Goal: Check status: Check status

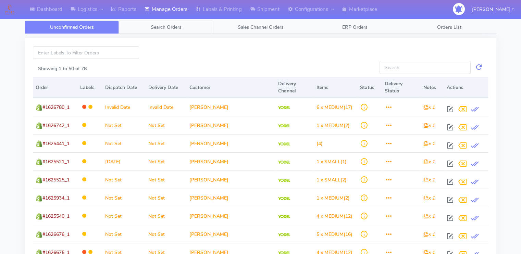
click at [164, 29] on span "Search Orders" at bounding box center [166, 27] width 31 height 7
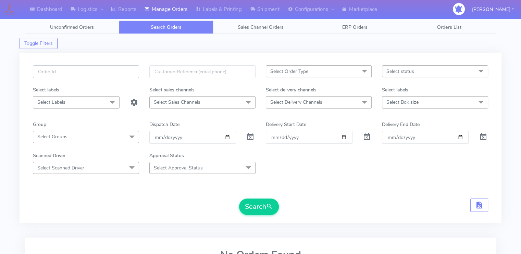
click at [108, 70] on input "text" at bounding box center [86, 71] width 106 height 13
paste input "1629468"
type input "1629468"
click at [251, 136] on span at bounding box center [250, 138] width 8 height 7
click at [245, 209] on button "Search" at bounding box center [259, 207] width 40 height 16
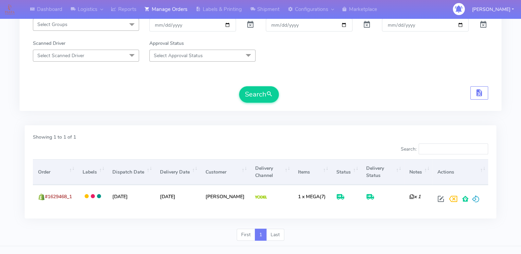
scroll to position [124, 0]
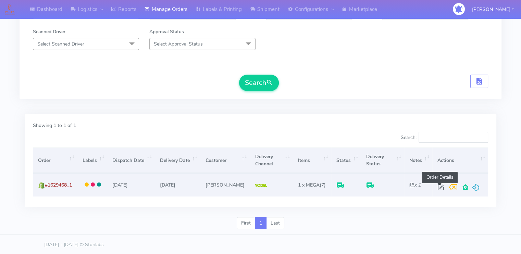
click at [440, 186] on span at bounding box center [441, 189] width 12 height 7
select select "5"
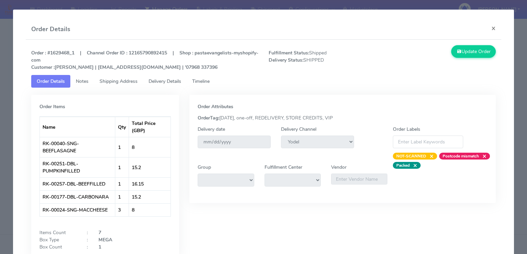
click at [173, 82] on span "Delivery Details" at bounding box center [164, 81] width 33 height 7
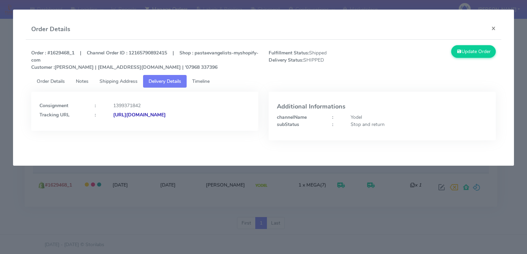
drag, startPoint x: 246, startPoint y: 118, endPoint x: 111, endPoint y: 121, distance: 134.8
click at [111, 121] on div "Consignment : 1399371842 Tracking URL : [URL][DOMAIN_NAME]" at bounding box center [144, 111] width 227 height 39
copy strong "[URL][DOMAIN_NAME]"
click at [115, 79] on span "Shipping Address" at bounding box center [118, 81] width 38 height 7
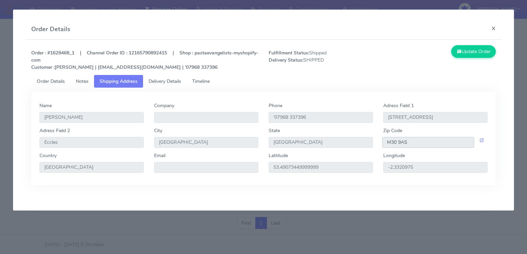
click at [420, 138] on input "M30 9AS" at bounding box center [428, 142] width 92 height 11
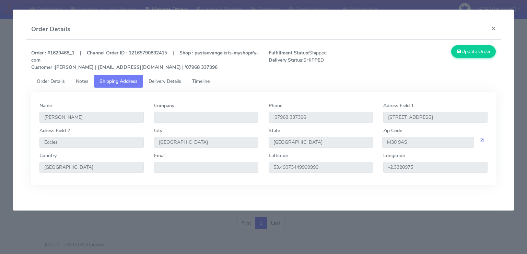
click at [162, 81] on span "Delivery Details" at bounding box center [164, 81] width 33 height 7
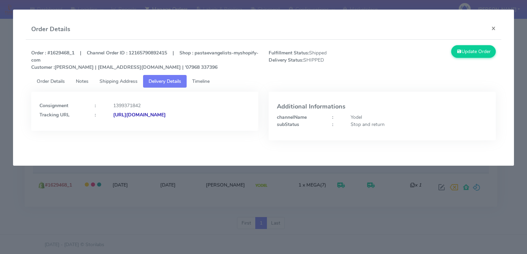
click at [166, 113] on strong "[URL][DOMAIN_NAME]" at bounding box center [139, 115] width 52 height 7
click at [493, 28] on button "×" at bounding box center [492, 28] width 15 height 18
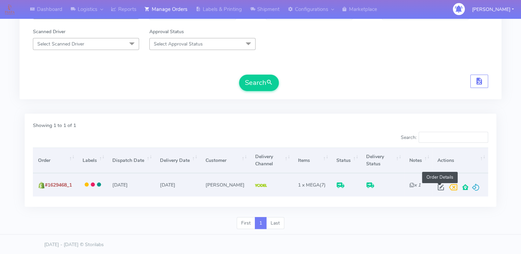
click at [440, 186] on span at bounding box center [441, 189] width 12 height 7
select select "5"
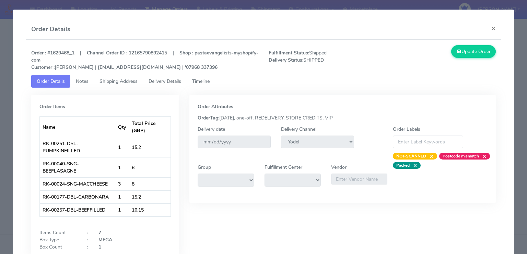
click at [154, 82] on span "Delivery Details" at bounding box center [164, 81] width 33 height 7
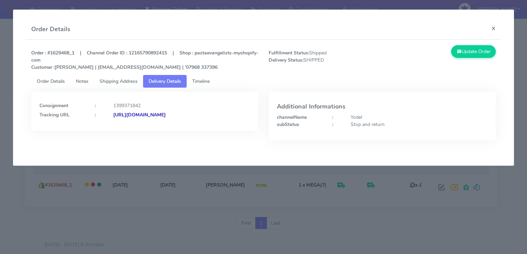
click at [126, 81] on span "Shipping Address" at bounding box center [118, 81] width 38 height 7
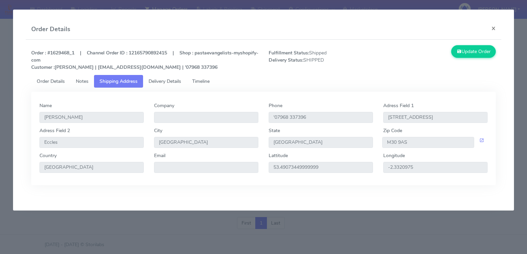
click at [55, 78] on span "Order Details" at bounding box center [51, 81] width 28 height 7
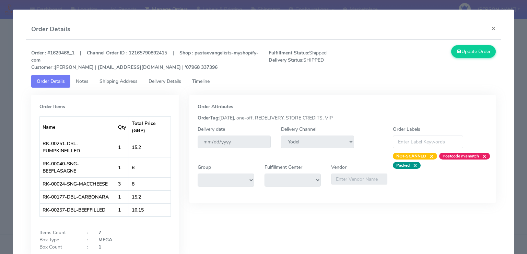
click at [81, 82] on span "Notes" at bounding box center [82, 81] width 13 height 7
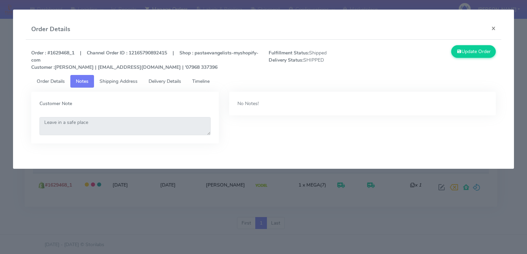
click at [112, 83] on span "Shipping Address" at bounding box center [118, 81] width 38 height 7
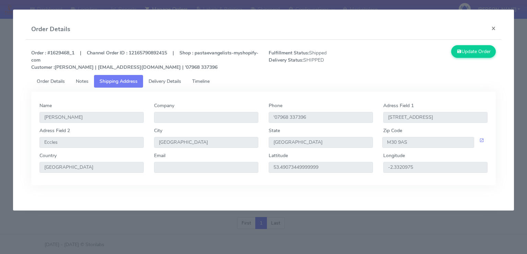
click at [165, 83] on span "Delivery Details" at bounding box center [164, 81] width 33 height 7
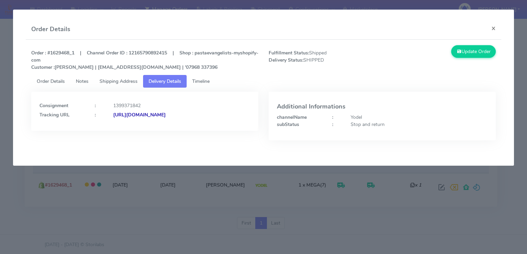
click at [209, 85] on link "Timeline" at bounding box center [200, 81] width 28 height 13
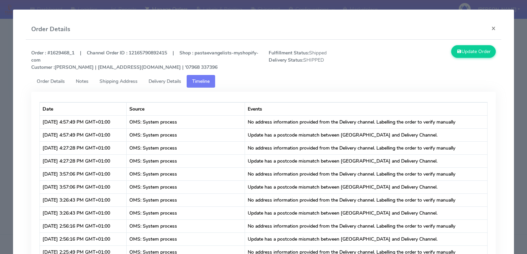
click at [66, 56] on strong "Order : #1629468_1 | Channel Order ID : 12165790892415 | Shop : pastaevangelist…" at bounding box center [144, 60] width 227 height 21
copy strong "1629468_1"
click at [485, 29] on button "×" at bounding box center [492, 28] width 15 height 18
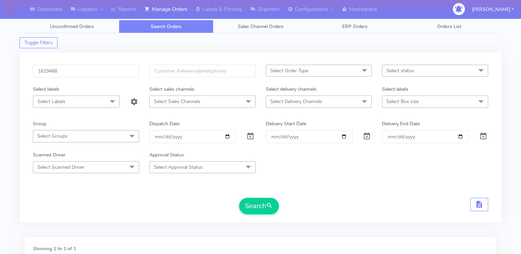
scroll to position [0, 0]
click at [96, 72] on input "1629468" at bounding box center [86, 71] width 106 height 13
paste input "6527"
click at [239, 199] on button "Search" at bounding box center [259, 207] width 40 height 16
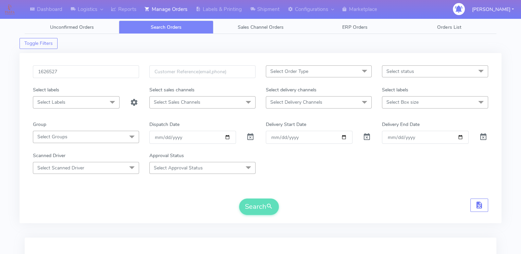
click at [112, 203] on div "Search" at bounding box center [261, 207] width 456 height 16
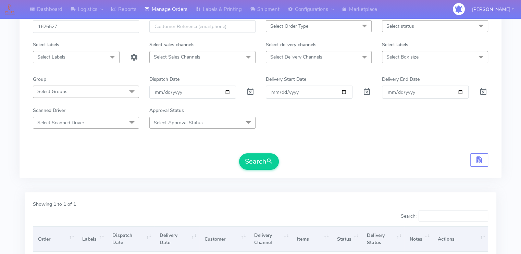
scroll to position [44, 0]
click at [72, 28] on input "1626527" at bounding box center [86, 28] width 106 height 13
paste input "7039"
click at [239, 155] on button "Search" at bounding box center [259, 163] width 40 height 16
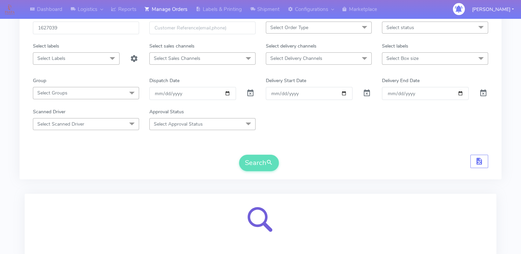
click at [148, 138] on form "1627039 Select Order Type Select All MEALS ATAVI One Off Pasta Club Gift Kit Ev…" at bounding box center [261, 97] width 456 height 150
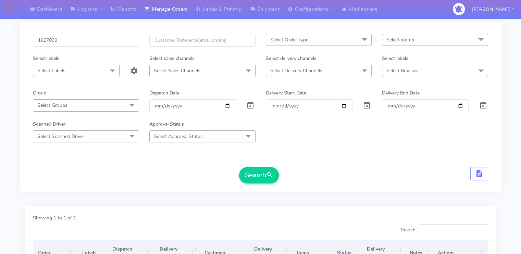
scroll to position [30, 0]
click at [62, 46] on input "1627039" at bounding box center [86, 41] width 106 height 13
paste input "688098"
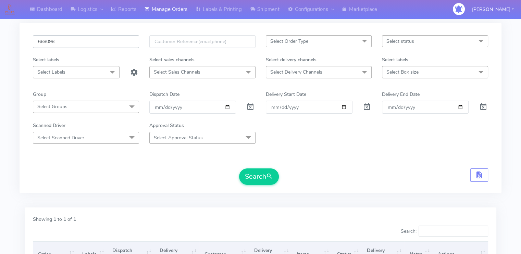
click at [239, 169] on button "Search" at bounding box center [259, 177] width 40 height 16
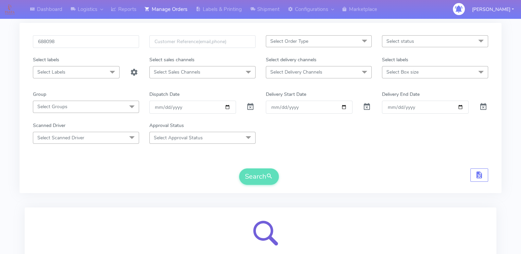
click at [112, 171] on div "Search" at bounding box center [261, 177] width 456 height 16
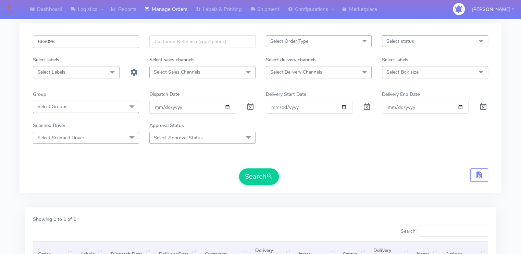
click at [111, 36] on input "688098" at bounding box center [86, 41] width 106 height 13
type input "v"
paste input "1629468"
click at [239, 169] on button "Search" at bounding box center [259, 177] width 40 height 16
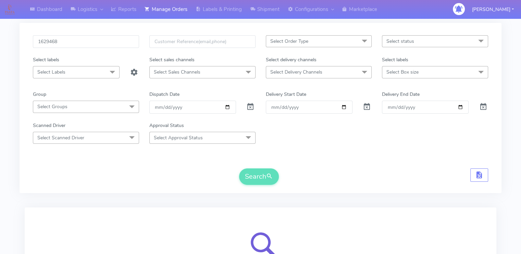
click at [107, 174] on div "Search" at bounding box center [261, 177] width 456 height 16
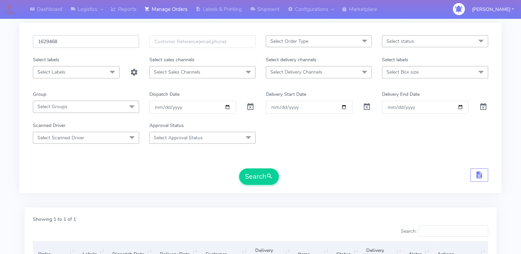
click at [77, 42] on input "1629468" at bounding box center [86, 41] width 106 height 13
paste input "290"
click at [239, 169] on button "Search" at bounding box center [259, 177] width 40 height 16
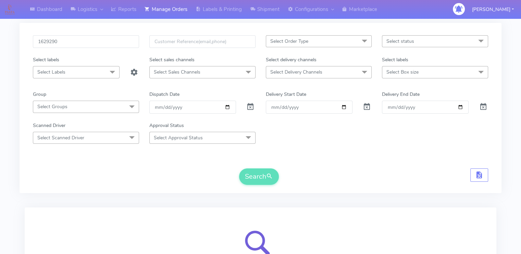
click at [49, 164] on form "1629290 Select Order Type Select All MEALS ATAVI One Off Pasta Club Gift Kit Ev…" at bounding box center [261, 110] width 456 height 150
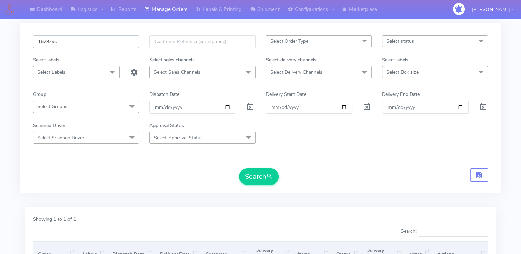
click at [99, 45] on input "1629290" at bounding box center [86, 41] width 106 height 13
paste input "7839"
click at [239, 169] on button "Search" at bounding box center [259, 177] width 40 height 16
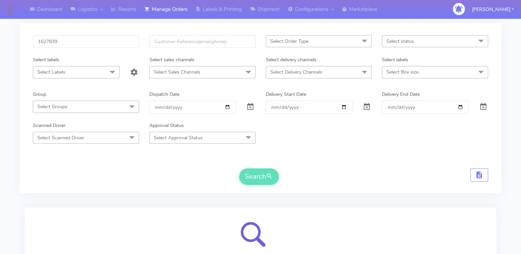
click at [91, 156] on form "1627839 Select Order Type Select All MEALS ATAVI One Off Pasta Club Gift Kit Ev…" at bounding box center [261, 110] width 456 height 150
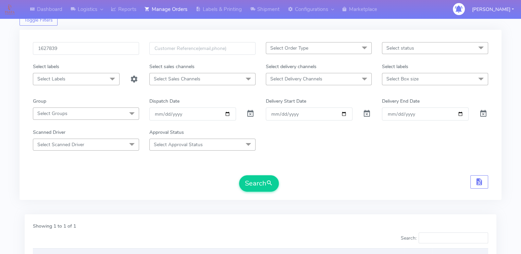
scroll to position [0, 0]
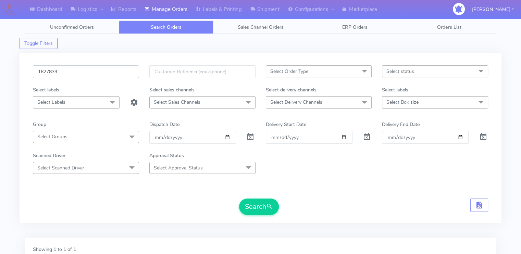
click at [74, 69] on input "1627839" at bounding box center [86, 71] width 106 height 13
paste input "0"
click at [239, 199] on button "Search" at bounding box center [259, 207] width 40 height 16
click at [145, 196] on form "1627039 Select Order Type Select All MEALS ATAVI One Off Pasta Club Gift Kit Ev…" at bounding box center [261, 140] width 456 height 150
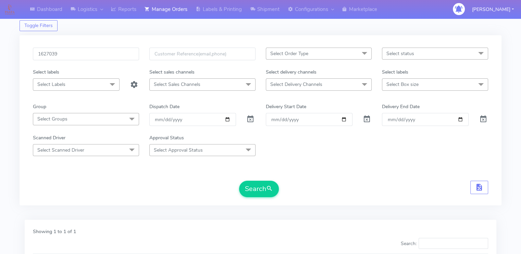
scroll to position [16, 0]
click at [88, 52] on input "1627039" at bounding box center [86, 55] width 106 height 13
paste input "6527"
type input "1626527"
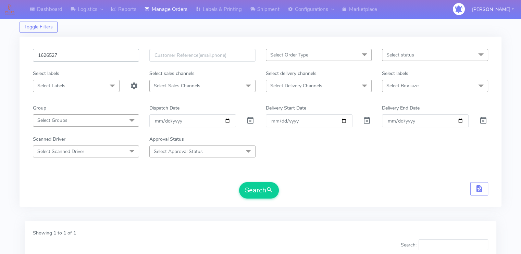
click at [239, 182] on button "Search" at bounding box center [259, 190] width 40 height 16
click at [101, 168] on form "1626527 Select Order Type Select All MEALS ATAVI One Off Pasta Club Gift Kit Ev…" at bounding box center [261, 124] width 456 height 150
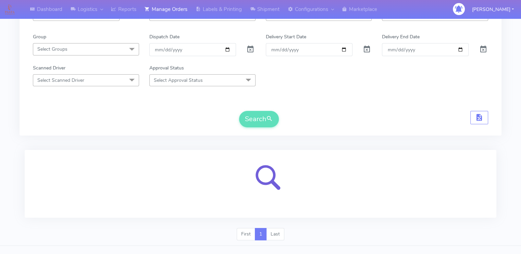
scroll to position [99, 0]
